Goal: Task Accomplishment & Management: Manage account settings

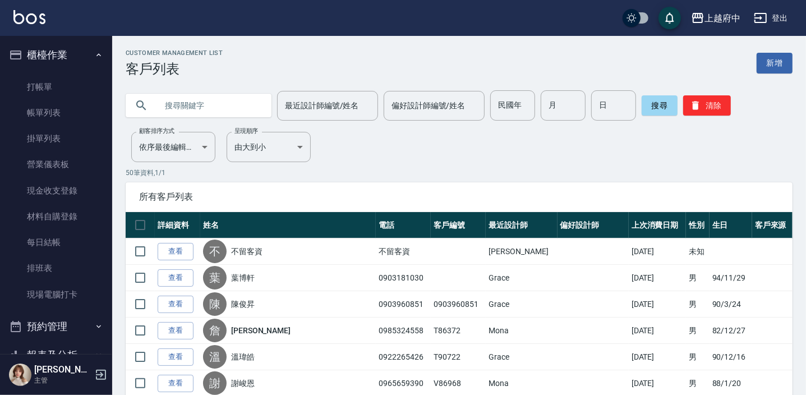
click at [228, 94] on input "text" at bounding box center [209, 105] width 105 height 30
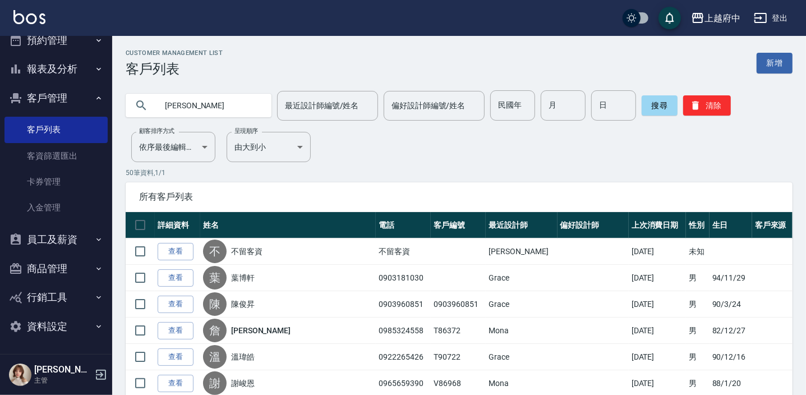
type input "[PERSON_NAME]"
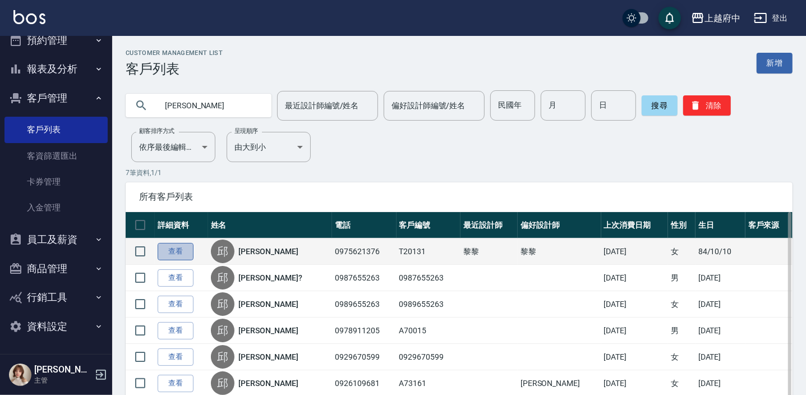
click at [175, 256] on link "查看" at bounding box center [176, 251] width 36 height 17
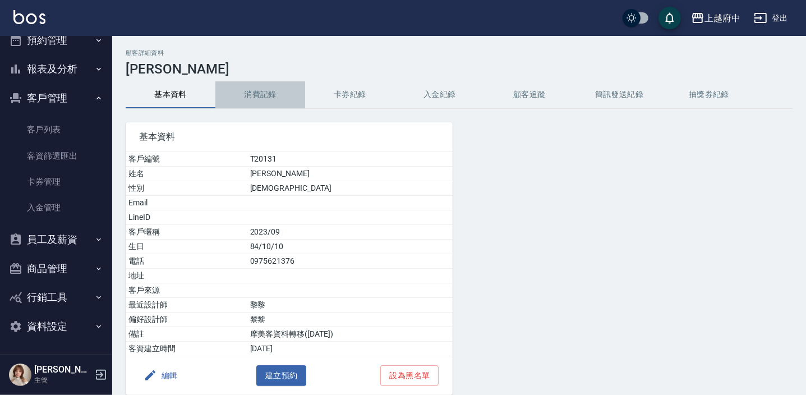
click at [268, 91] on button "消費記錄" at bounding box center [260, 94] width 90 height 27
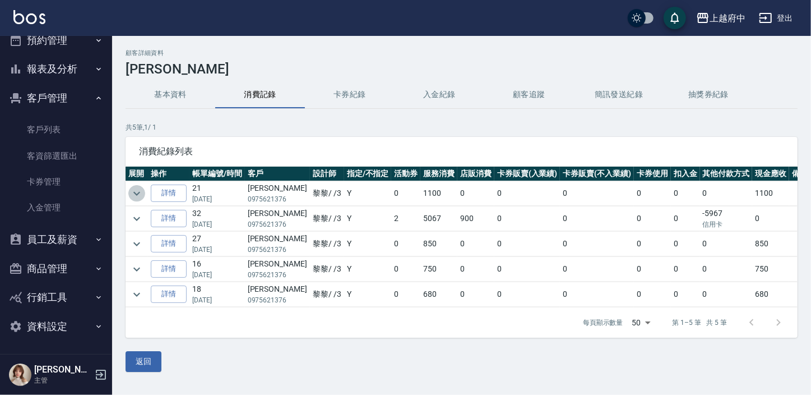
click at [136, 188] on icon "expand row" at bounding box center [136, 193] width 13 height 13
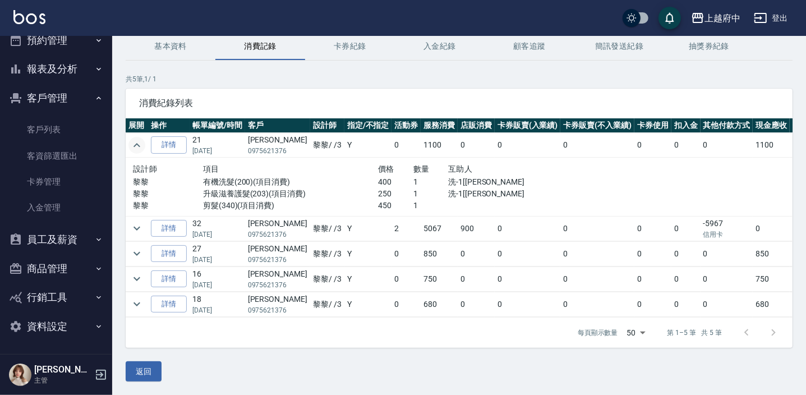
scroll to position [56, 0]
click at [141, 138] on icon "expand row" at bounding box center [136, 144] width 13 height 13
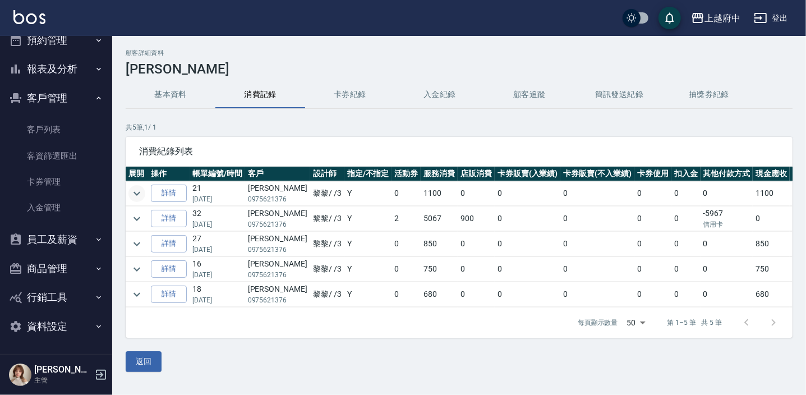
scroll to position [0, 0]
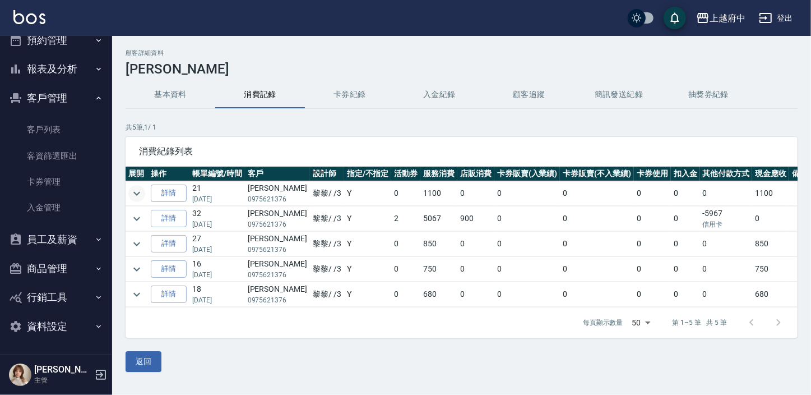
click at [130, 191] on icon "expand row" at bounding box center [136, 193] width 13 height 13
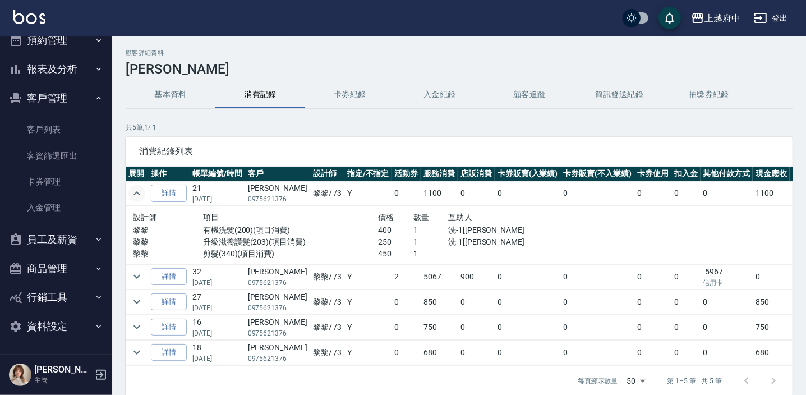
click at [132, 191] on icon "expand row" at bounding box center [136, 193] width 13 height 13
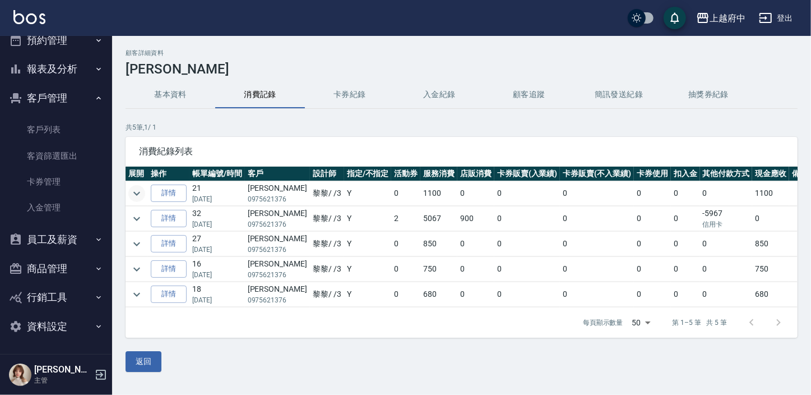
click at [132, 191] on icon "expand row" at bounding box center [136, 193] width 13 height 13
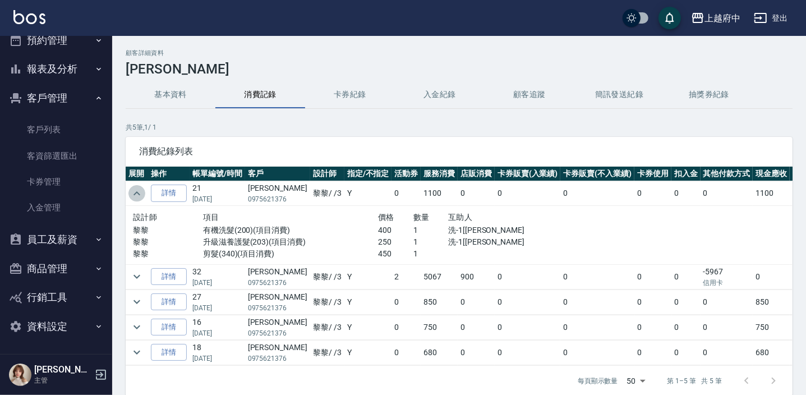
click at [132, 191] on icon "expand row" at bounding box center [136, 193] width 13 height 13
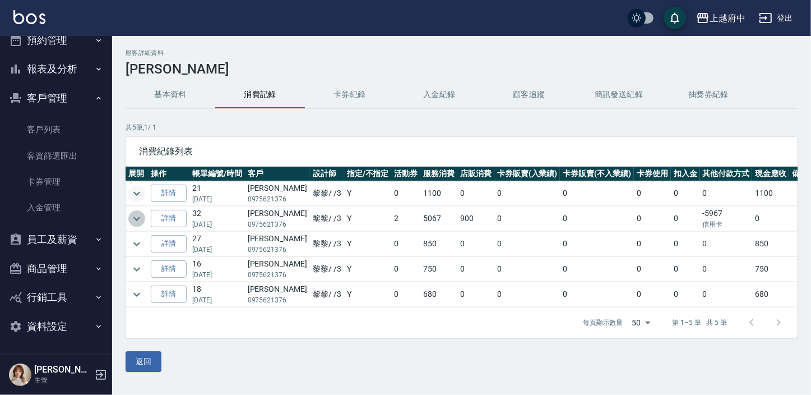
click at [129, 214] on button "expand row" at bounding box center [136, 218] width 17 height 17
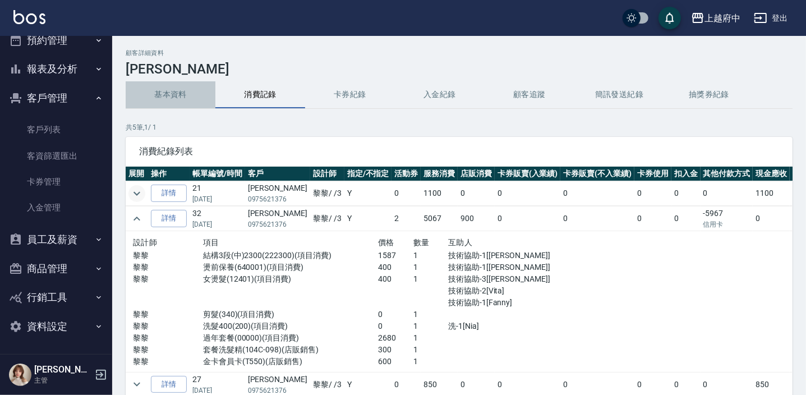
click at [187, 90] on button "基本資料" at bounding box center [171, 94] width 90 height 27
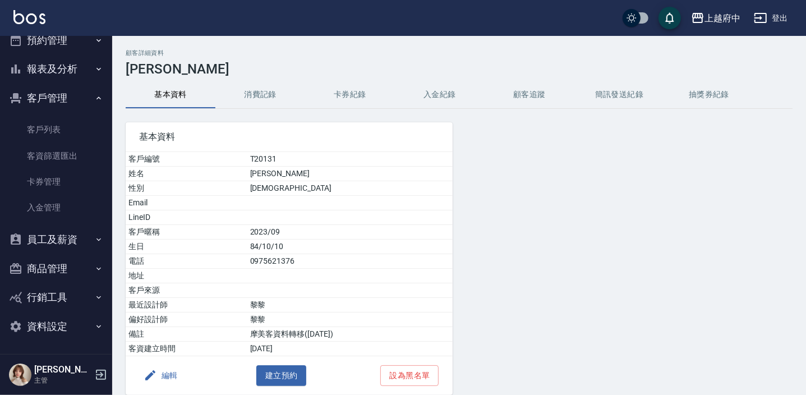
click at [162, 376] on button "編輯" at bounding box center [160, 375] width 43 height 21
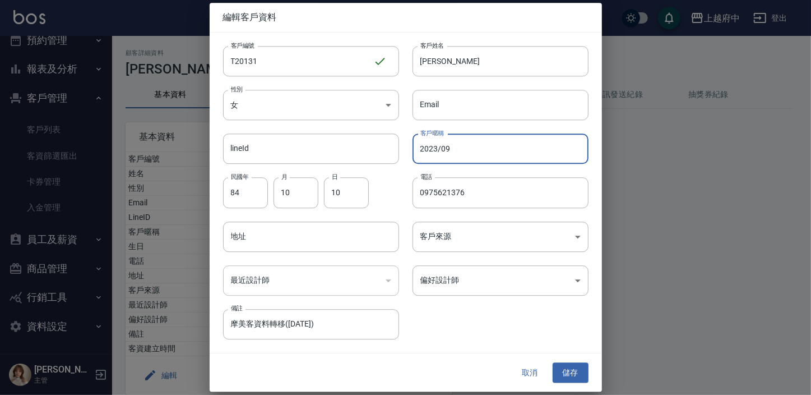
click at [436, 146] on input "2023/09" at bounding box center [501, 149] width 176 height 30
click at [477, 149] on input "2026/09" at bounding box center [501, 149] width 176 height 30
type input "2026/12"
click at [570, 373] on button "儲存" at bounding box center [571, 372] width 36 height 21
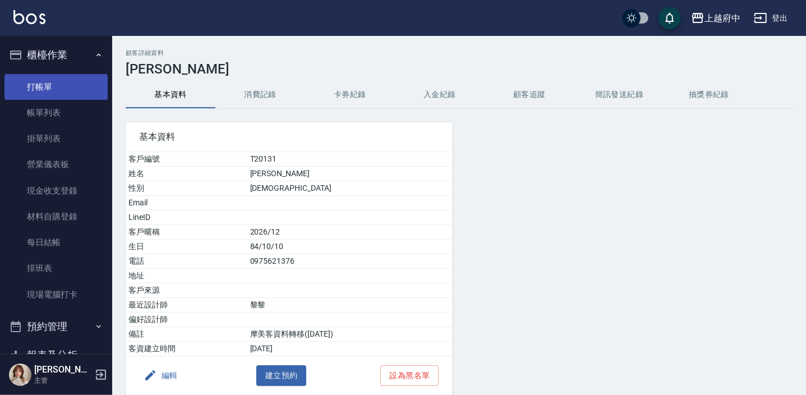
click at [69, 93] on link "打帳單" at bounding box center [55, 87] width 103 height 26
